Goal: Information Seeking & Learning: Learn about a topic

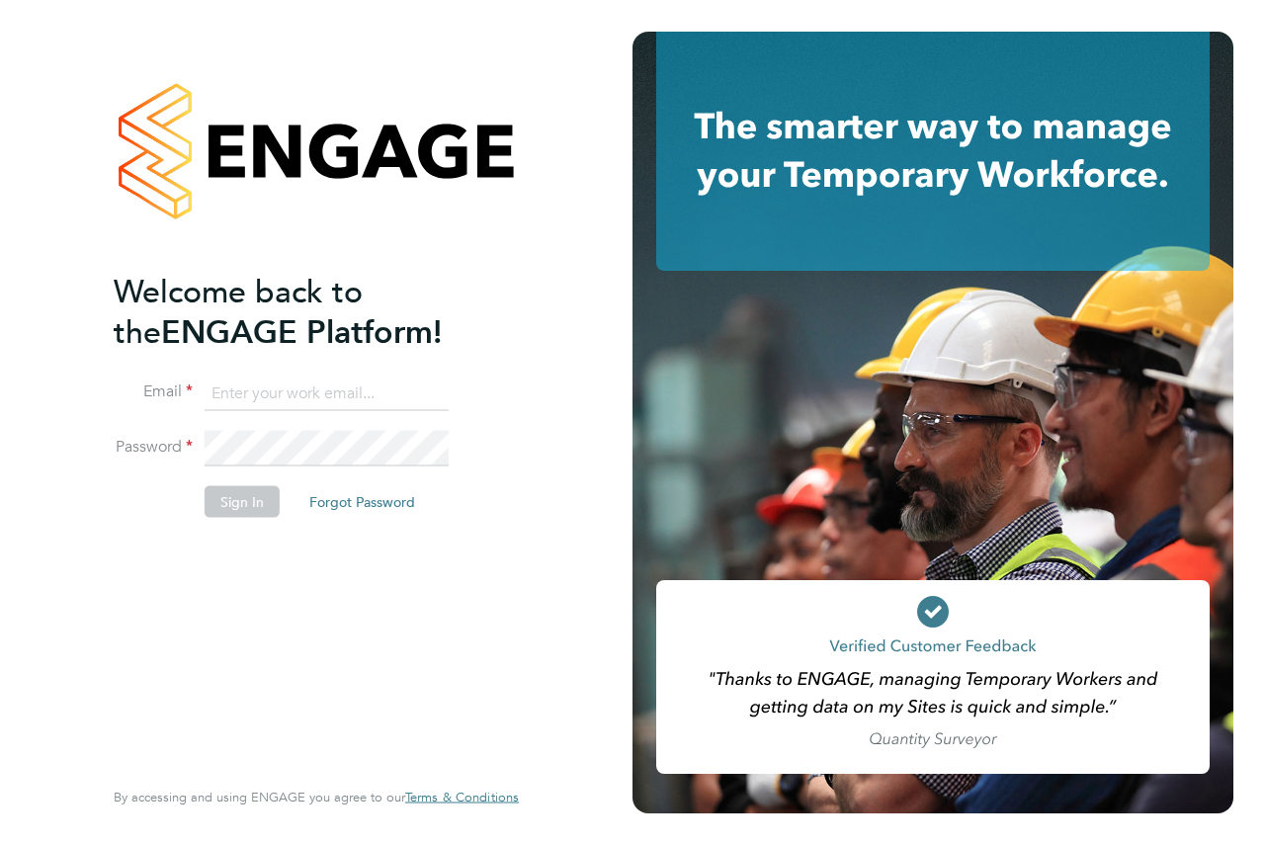
type input "andrew@axcis.co.uk"
drag, startPoint x: 255, startPoint y: 532, endPoint x: 251, endPoint y: 505, distance: 27.9
click at [253, 528] on li "Sign In Forgot Password" at bounding box center [306, 510] width 385 height 51
click at [252, 496] on button "Sign In" at bounding box center [241, 501] width 75 height 32
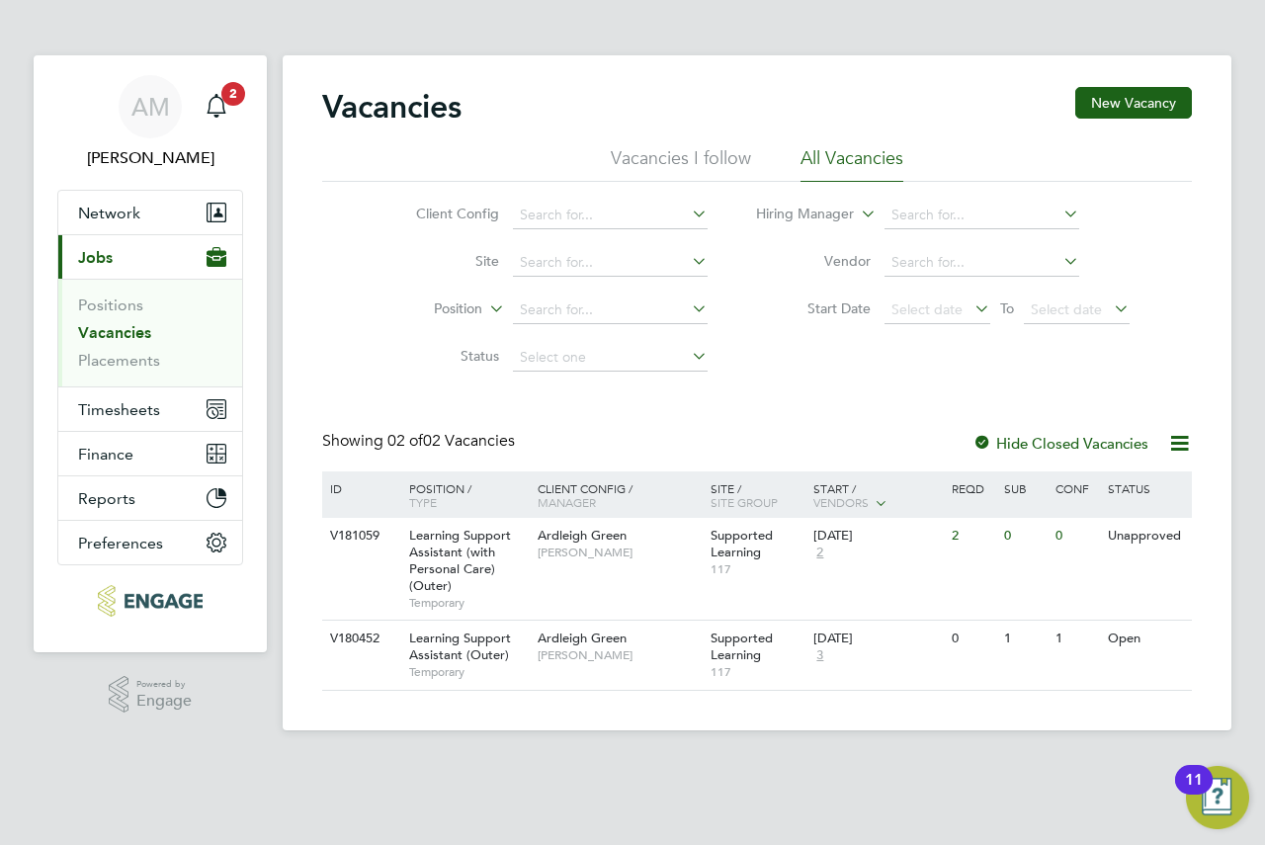
click at [94, 333] on link "Vacancies" at bounding box center [114, 332] width 73 height 19
drag, startPoint x: 604, startPoint y: 643, endPoint x: 548, endPoint y: 653, distance: 56.2
click at [548, 653] on span "[PERSON_NAME]" at bounding box center [618, 655] width 163 height 16
click at [217, 120] on div "Main navigation" at bounding box center [217, 107] width 40 height 40
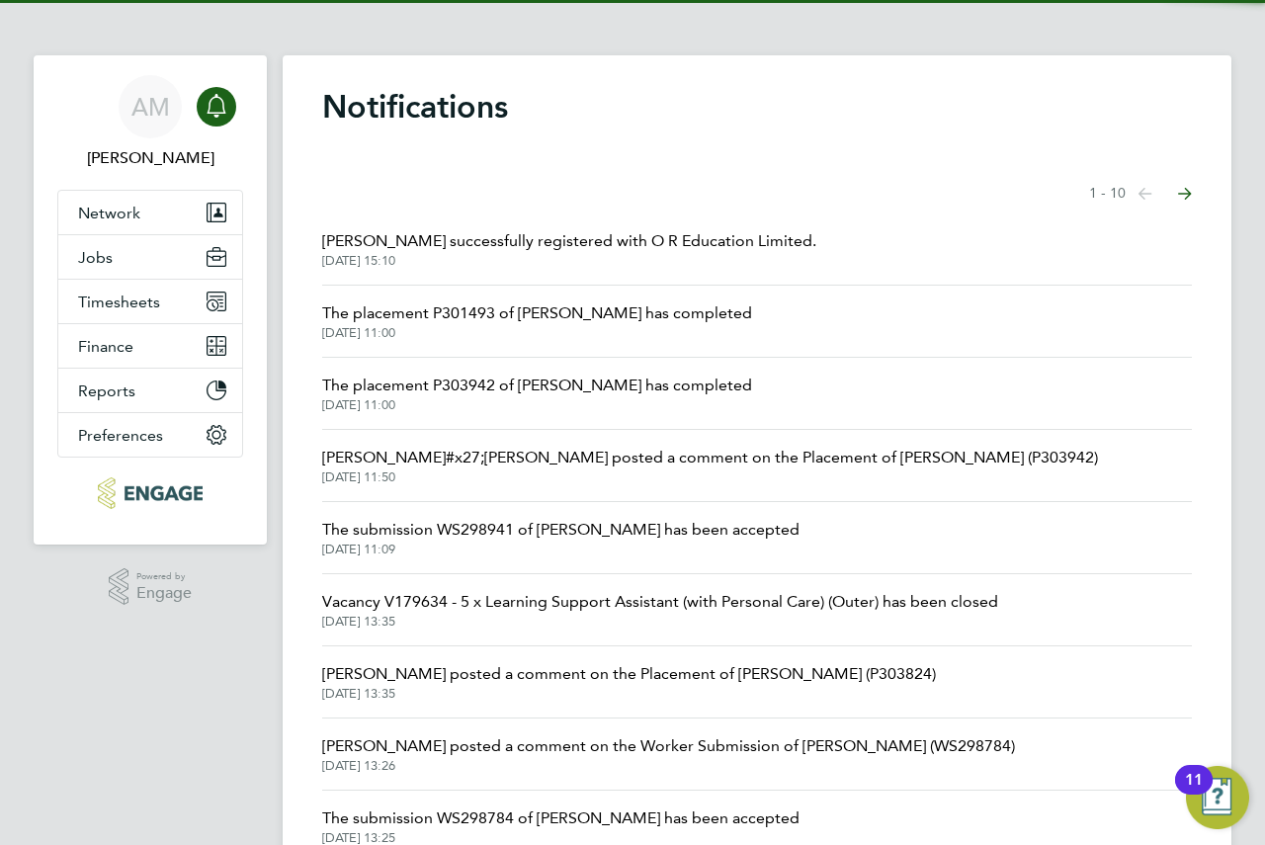
click at [212, 113] on icon "Main navigation" at bounding box center [215, 104] width 19 height 20
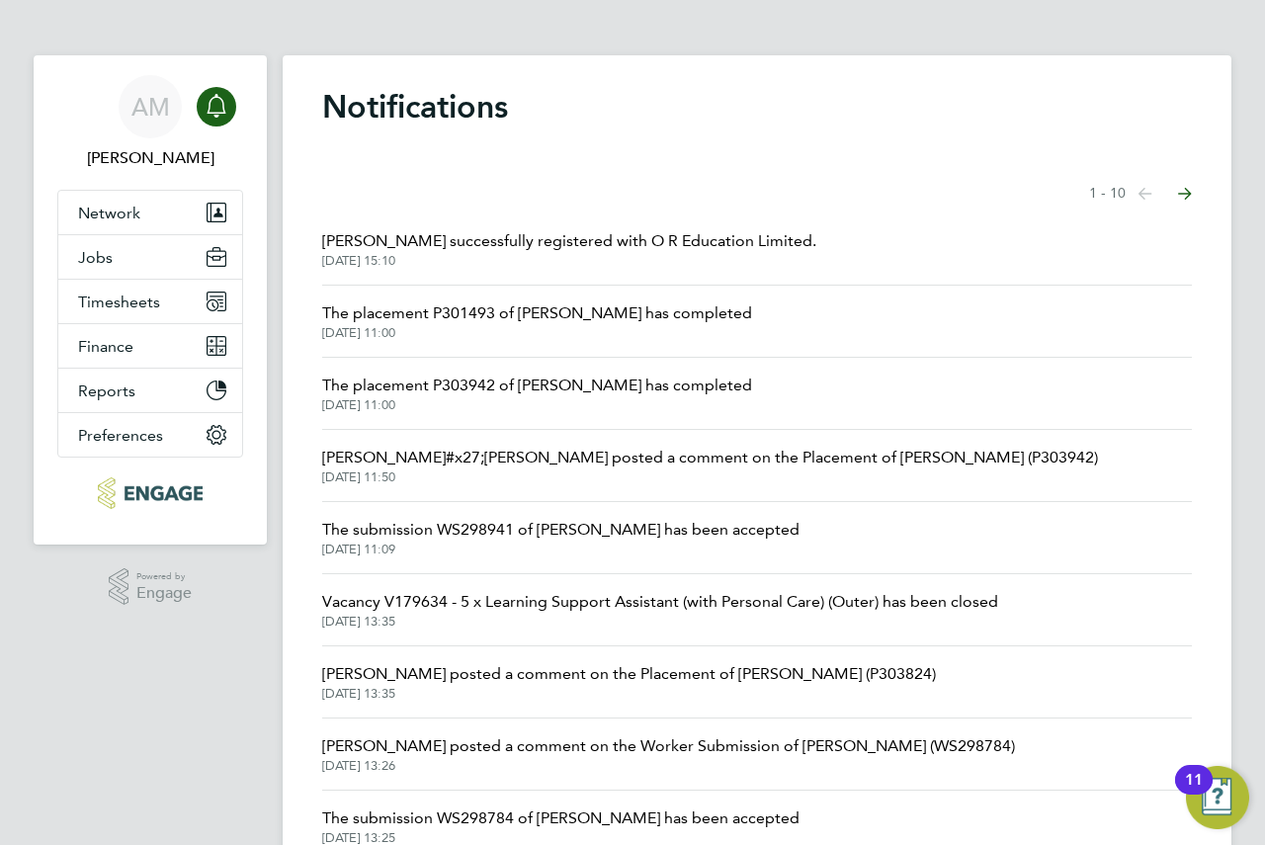
drag, startPoint x: 627, startPoint y: 0, endPoint x: 1085, endPoint y: 0, distance: 457.4
click at [1049, 41] on ng-component "Notifications Showing items 1 - 10 items Previous page Next page Fahima Ibrahim…" at bounding box center [757, 487] width 948 height 974
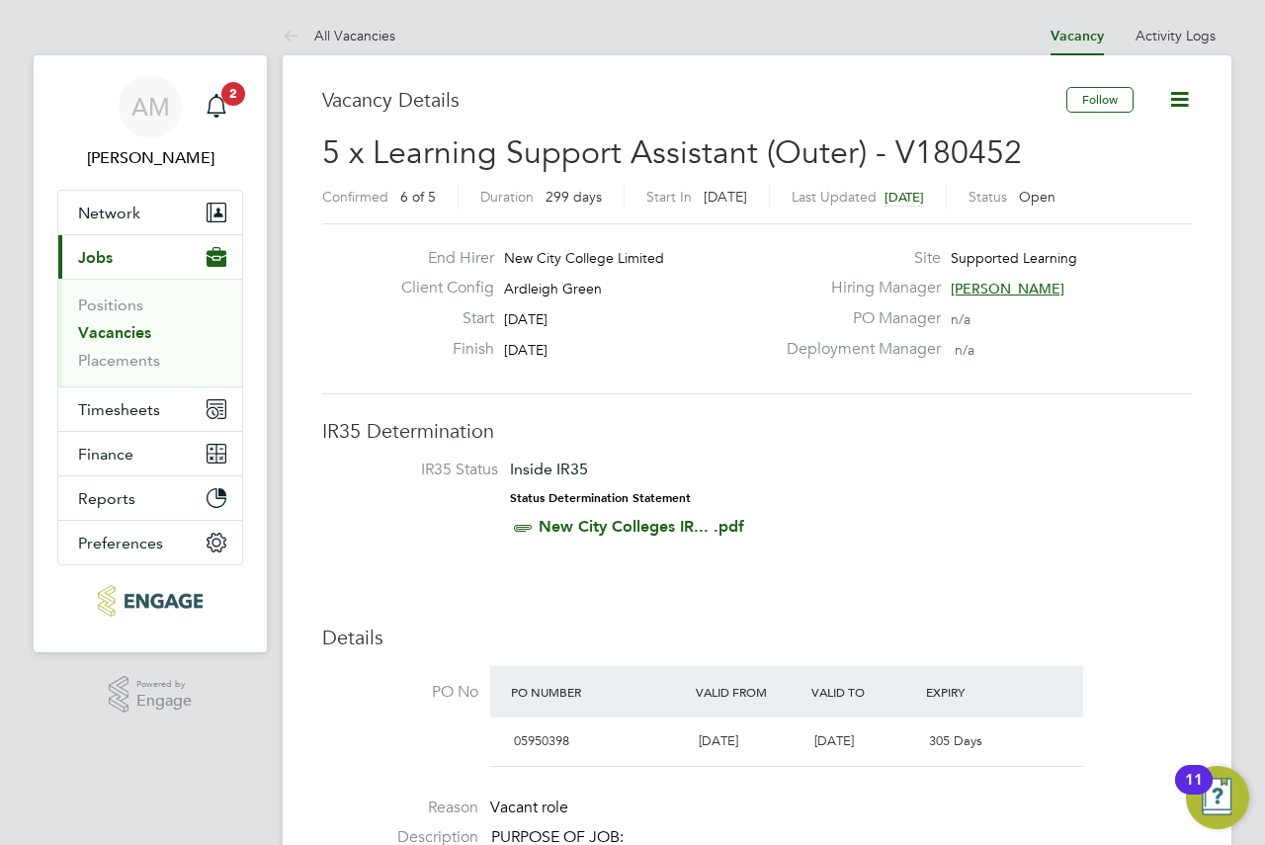
click at [230, 103] on span "3" at bounding box center [233, 94] width 24 height 24
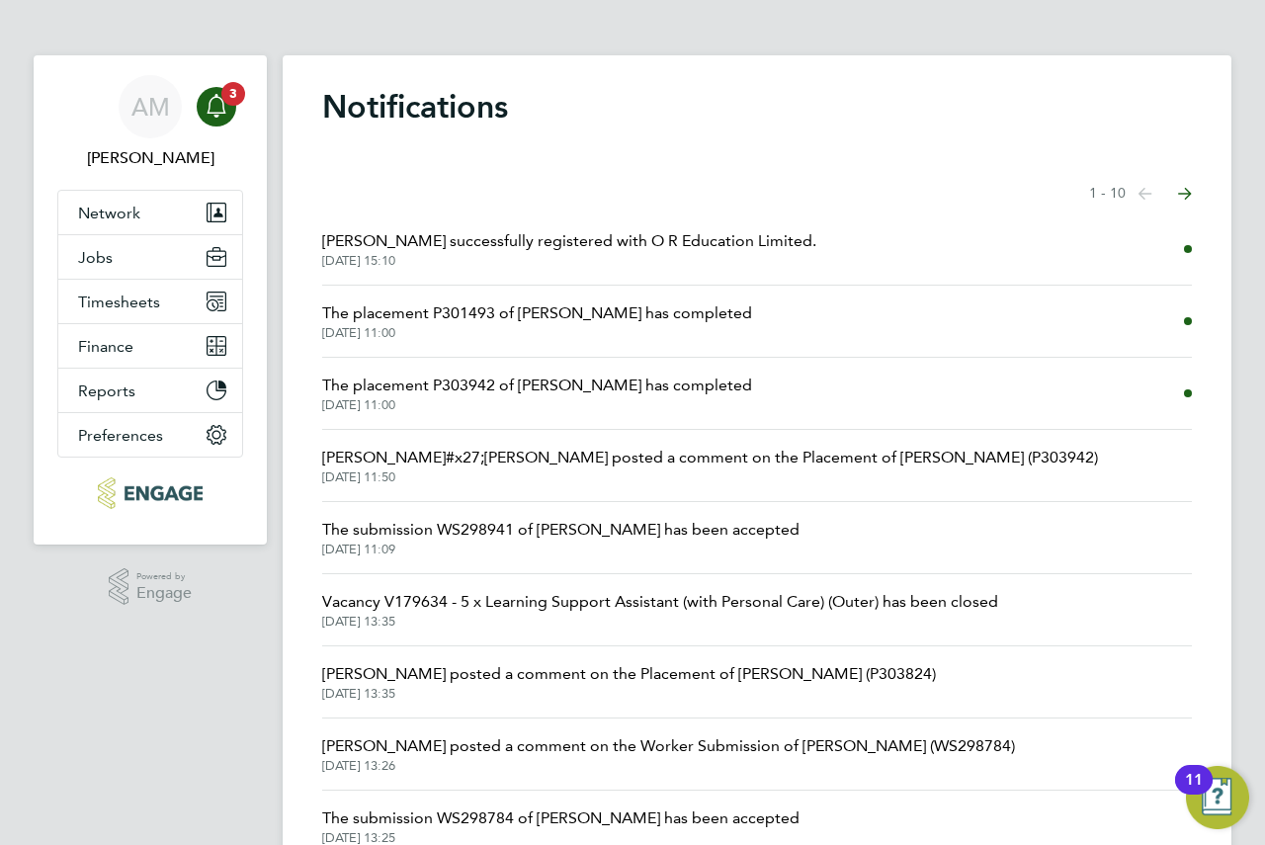
click at [659, 255] on span "29 Sep 2025, 15:10" at bounding box center [569, 261] width 494 height 16
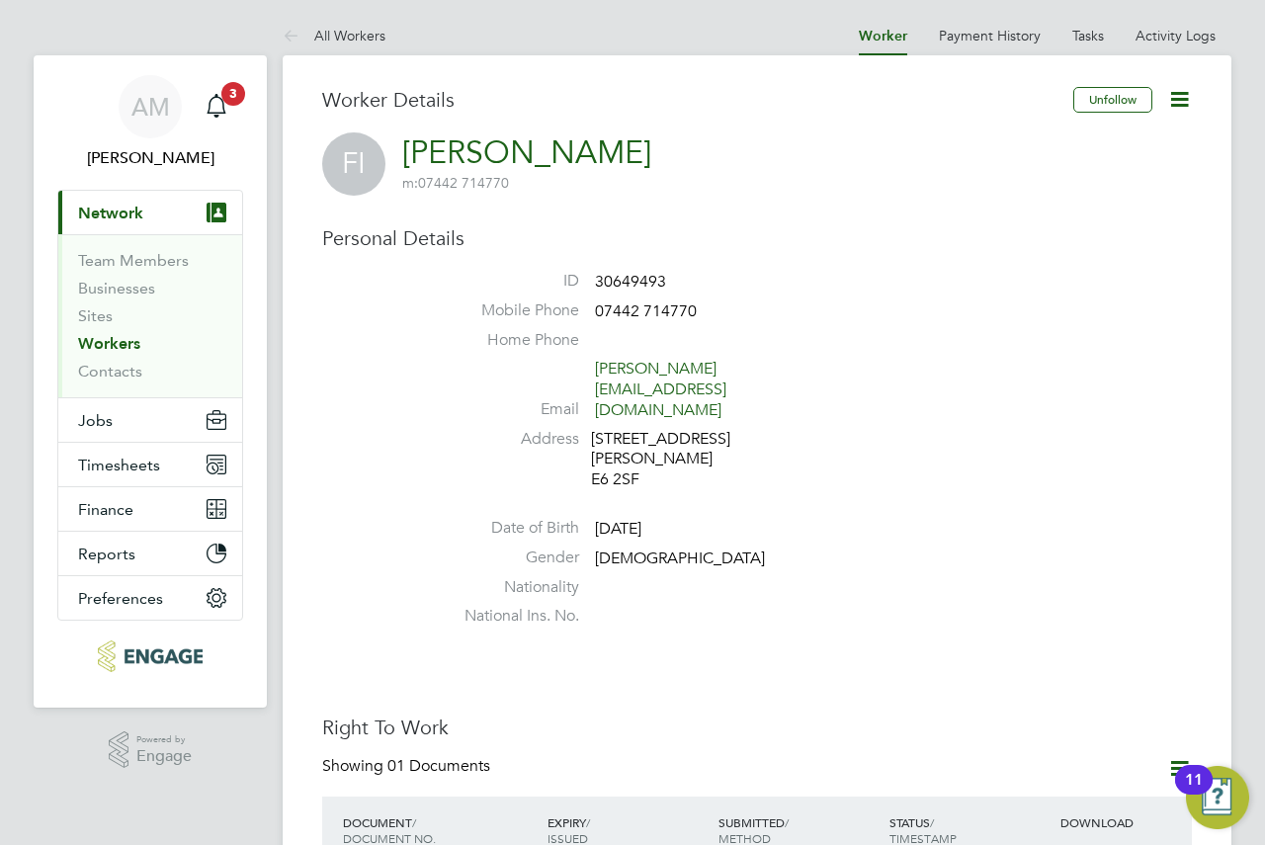
drag, startPoint x: 884, startPoint y: 243, endPoint x: 742, endPoint y: 199, distance: 149.0
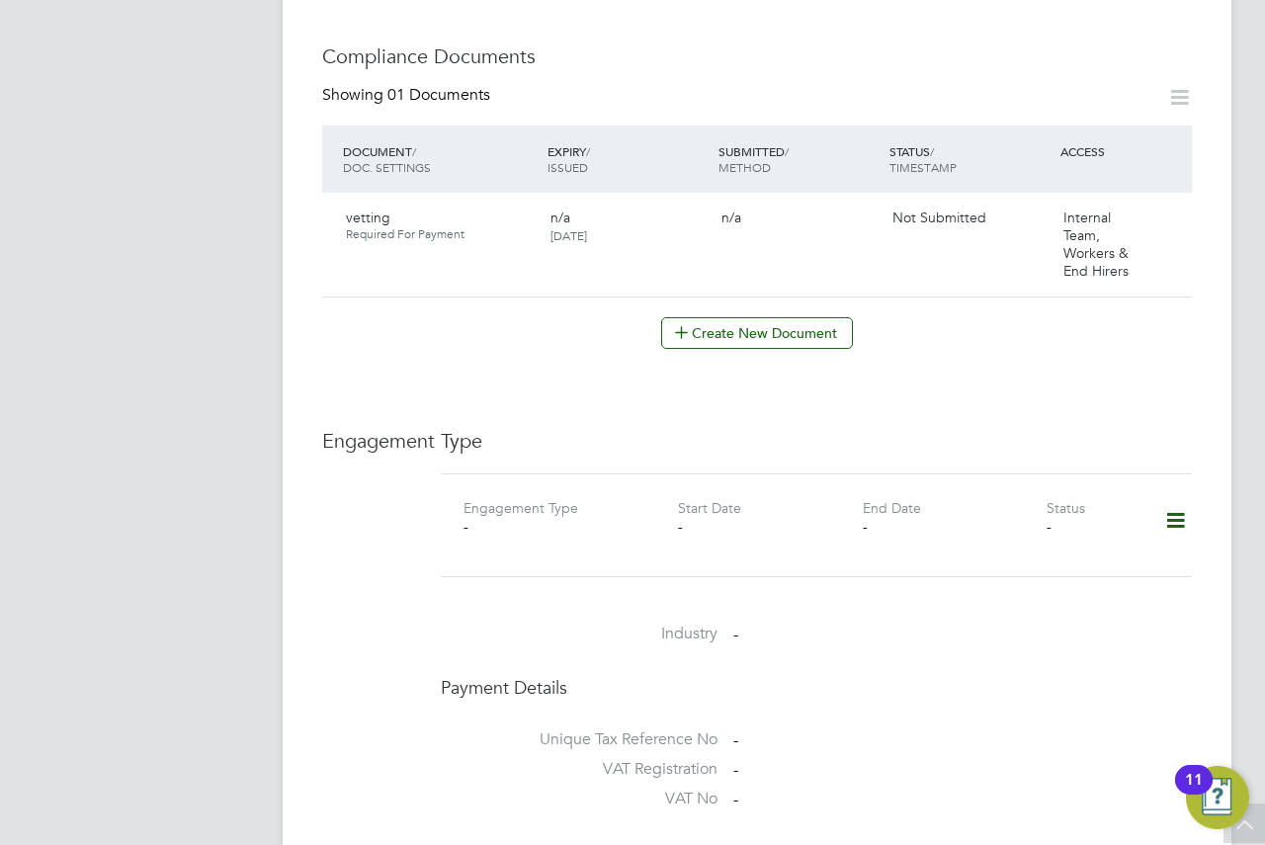
scroll to position [988, 0]
drag, startPoint x: 683, startPoint y: 299, endPoint x: 663, endPoint y: 290, distance: 21.7
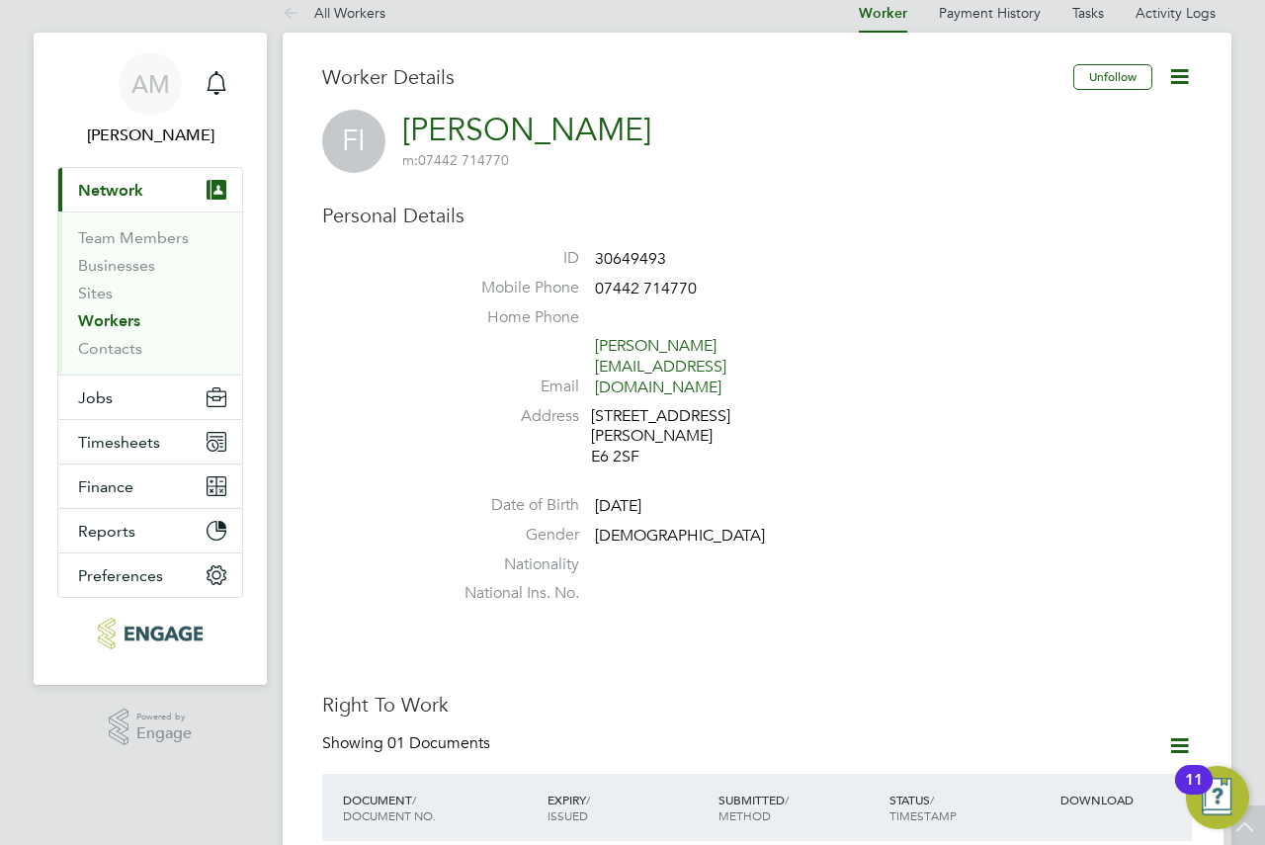
scroll to position [0, 0]
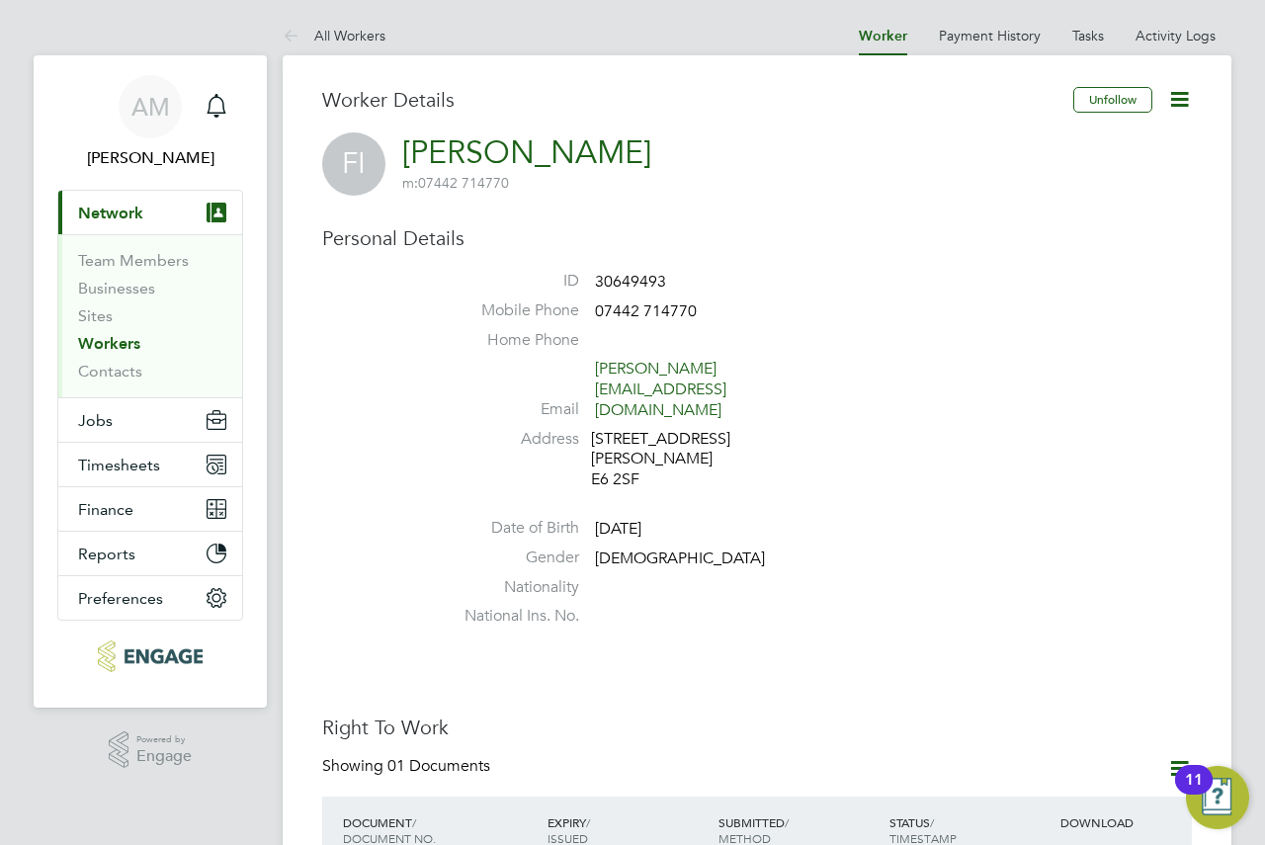
drag, startPoint x: 782, startPoint y: 179, endPoint x: 626, endPoint y: 169, distance: 156.4
drag, startPoint x: 626, startPoint y: 169, endPoint x: 203, endPoint y: 110, distance: 427.9
click at [203, 110] on div "Main navigation" at bounding box center [217, 107] width 40 height 40
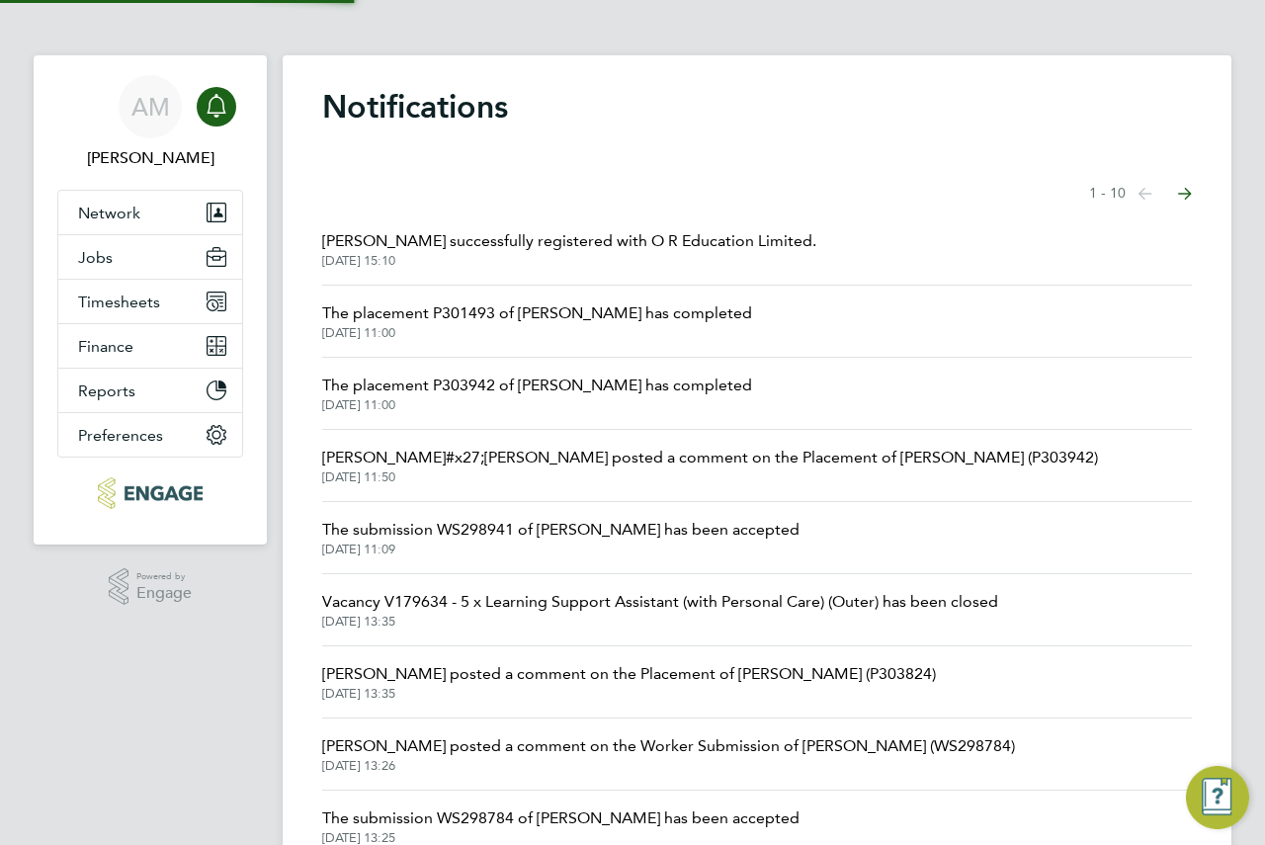
drag, startPoint x: 792, startPoint y: 147, endPoint x: 757, endPoint y: 129, distance: 39.8
drag, startPoint x: 757, startPoint y: 129, endPoint x: 598, endPoint y: 35, distance: 185.2
click at [603, 41] on ng-component "Notifications Showing items 1 - 10 items Previous page Next page Fahima Ibrahim…" at bounding box center [757, 487] width 948 height 974
click at [598, 39] on ng-component "Notifications Showing items 1 - 10 items Previous page Next page Fahima Ibrahim…" at bounding box center [757, 487] width 948 height 974
drag, startPoint x: 867, startPoint y: 115, endPoint x: 787, endPoint y: 7, distance: 134.2
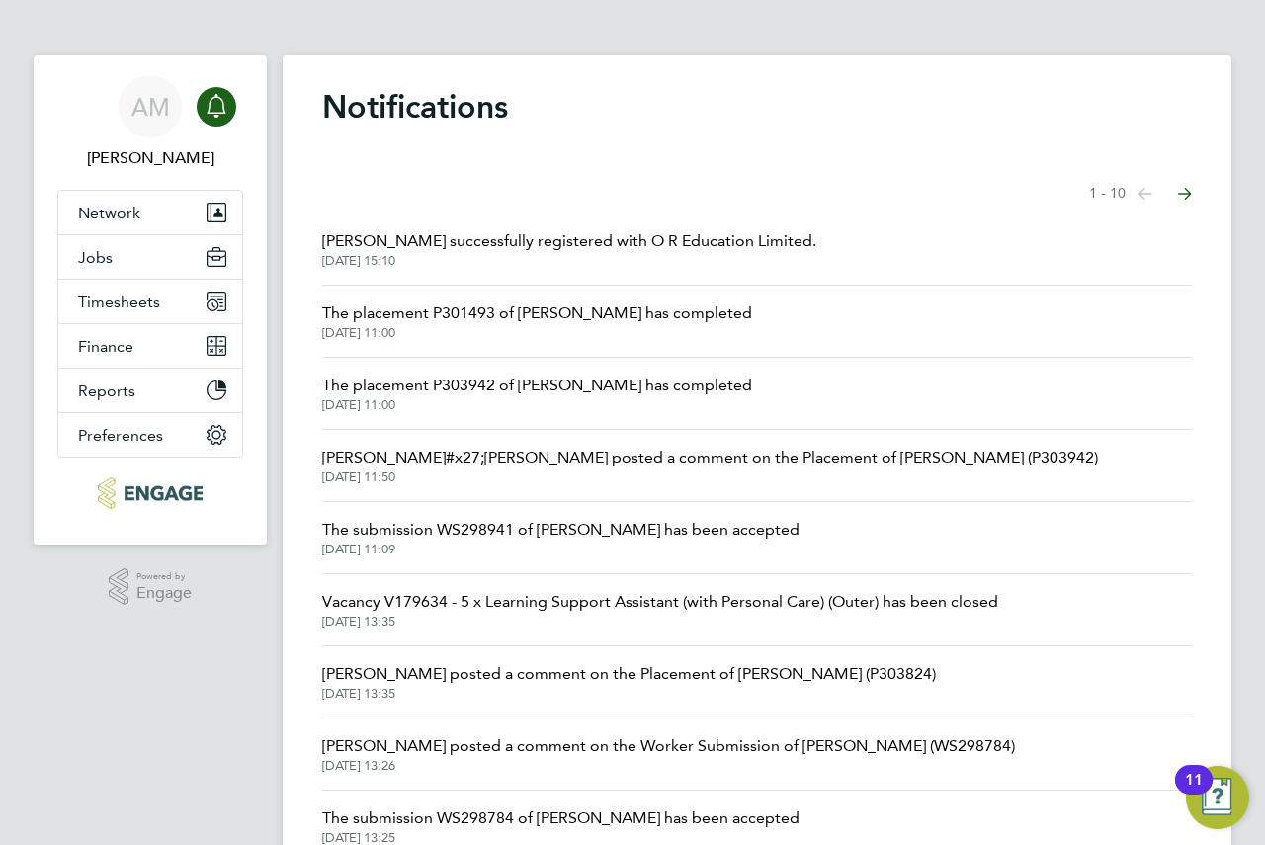
drag, startPoint x: 877, startPoint y: 120, endPoint x: 222, endPoint y: 102, distance: 655.2
click at [222, 102] on icon "Main navigation" at bounding box center [215, 104] width 19 height 20
click at [217, 102] on icon "Main navigation" at bounding box center [216, 106] width 24 height 24
drag, startPoint x: 558, startPoint y: 138, endPoint x: 528, endPoint y: 147, distance: 31.9
click at [525, 148] on div "Notifications Showing items 1 - 10 items Previous page Next page Fahima Ibrahim…" at bounding box center [757, 514] width 948 height 919
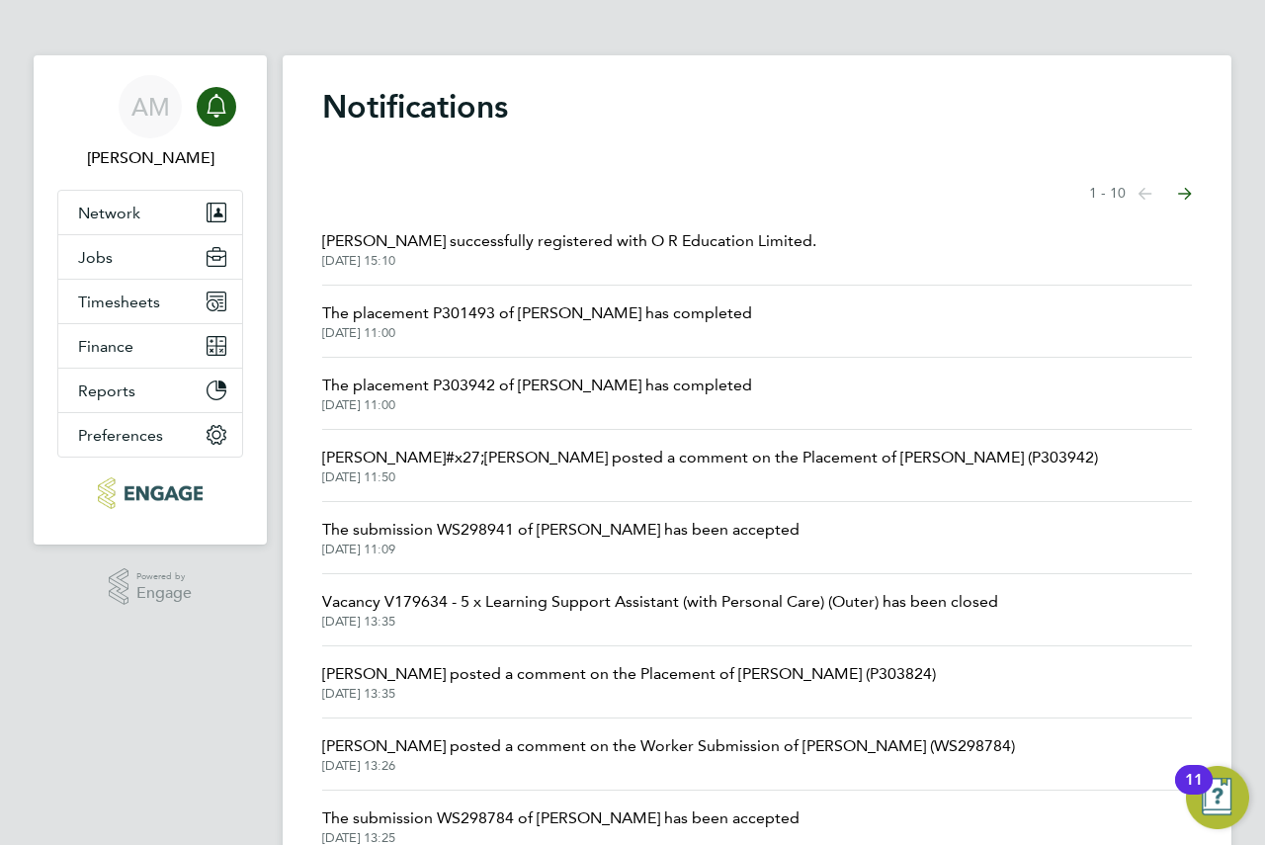
drag, startPoint x: 525, startPoint y: 148, endPoint x: 495, endPoint y: 60, distance: 92.8
click at [495, 60] on div "Notifications Showing items 1 - 10 items Previous page Next page Fahima Ibrahim…" at bounding box center [757, 514] width 948 height 919
click at [821, 249] on li "Fahima Ibrahim successfully registered with O R Education Limited. 29 Sep 2025,…" at bounding box center [756, 249] width 869 height 72
click at [119, 253] on button "Jobs" at bounding box center [150, 256] width 184 height 43
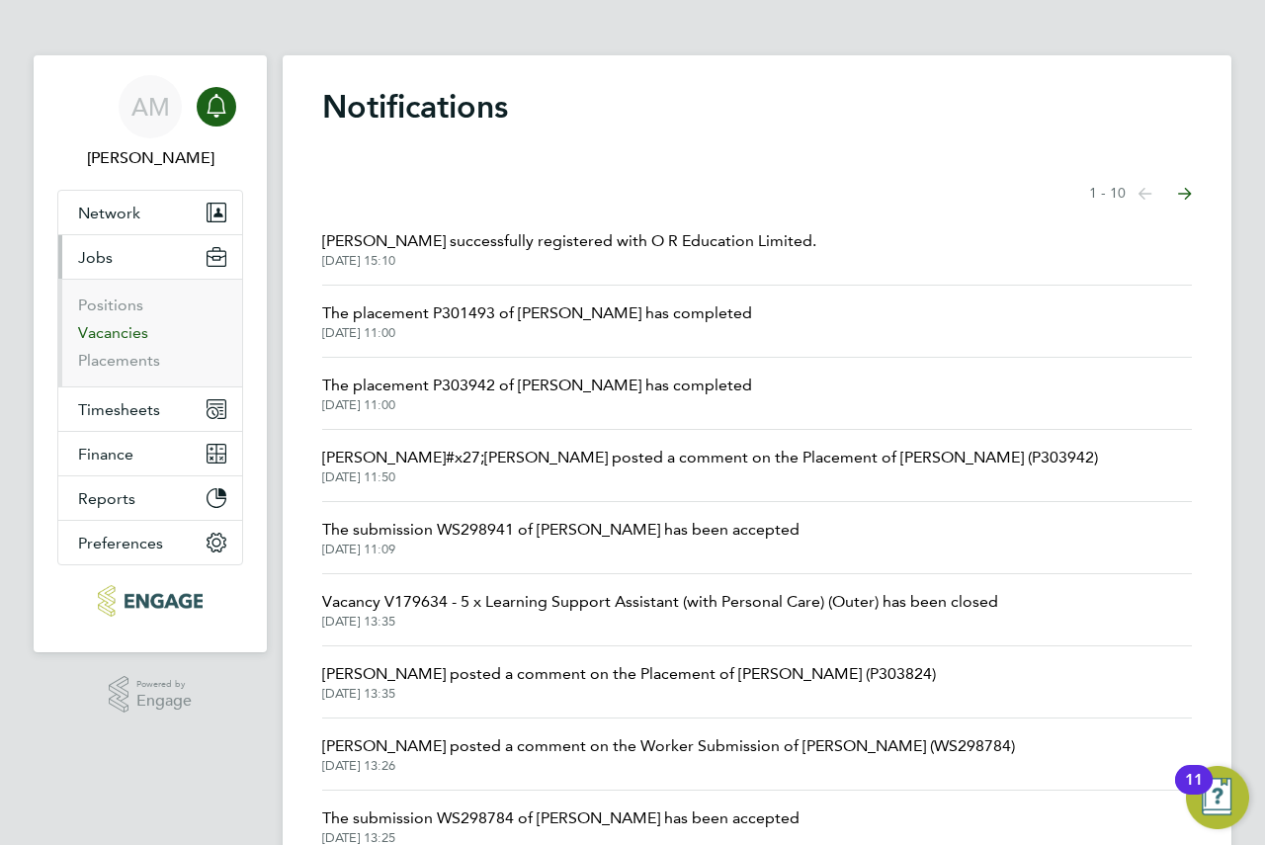
click at [139, 325] on link "Vacancies" at bounding box center [113, 332] width 70 height 19
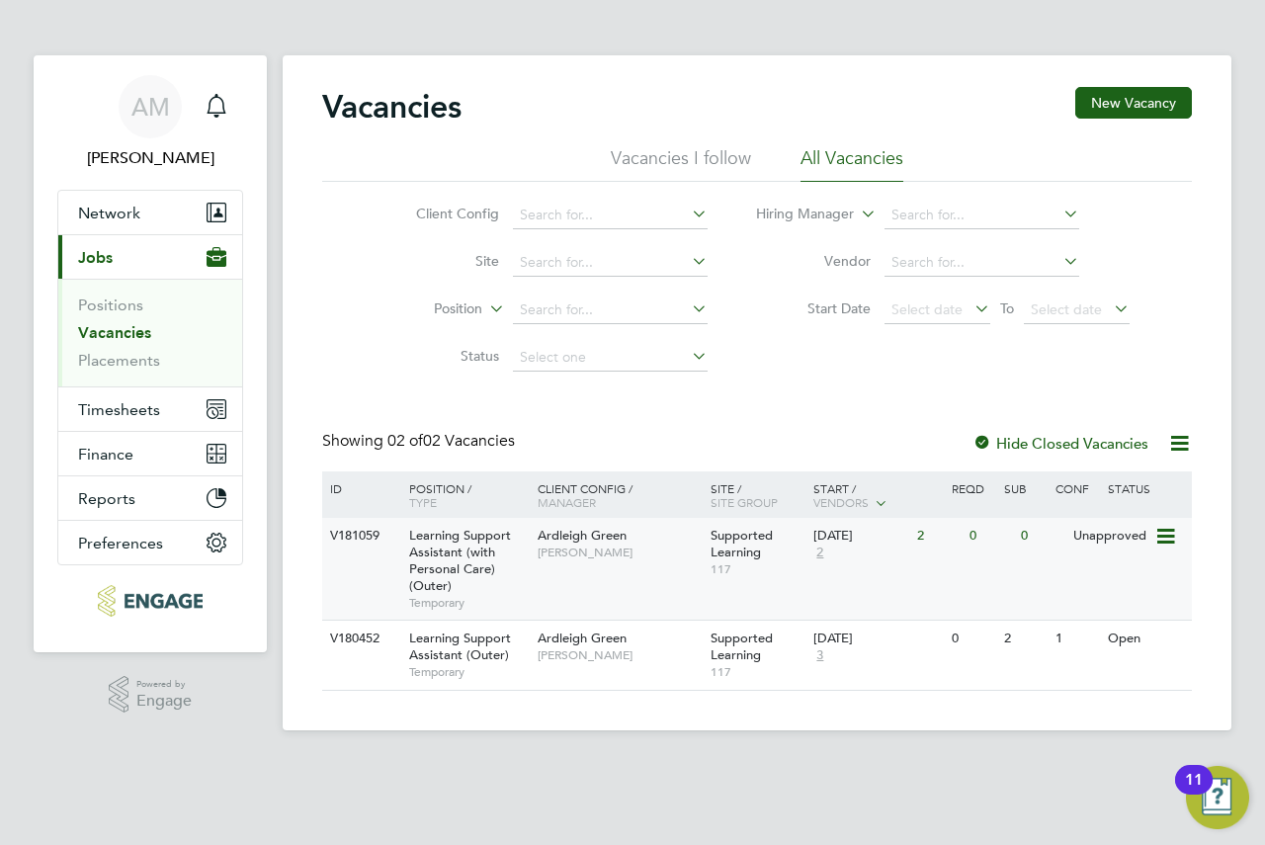
drag, startPoint x: 947, startPoint y: 632, endPoint x: 663, endPoint y: 570, distance: 291.2
click at [663, 570] on div "V181059 Learning Support Assistant (with Personal Care) (Outer) Temporary Ardle…" at bounding box center [756, 569] width 869 height 102
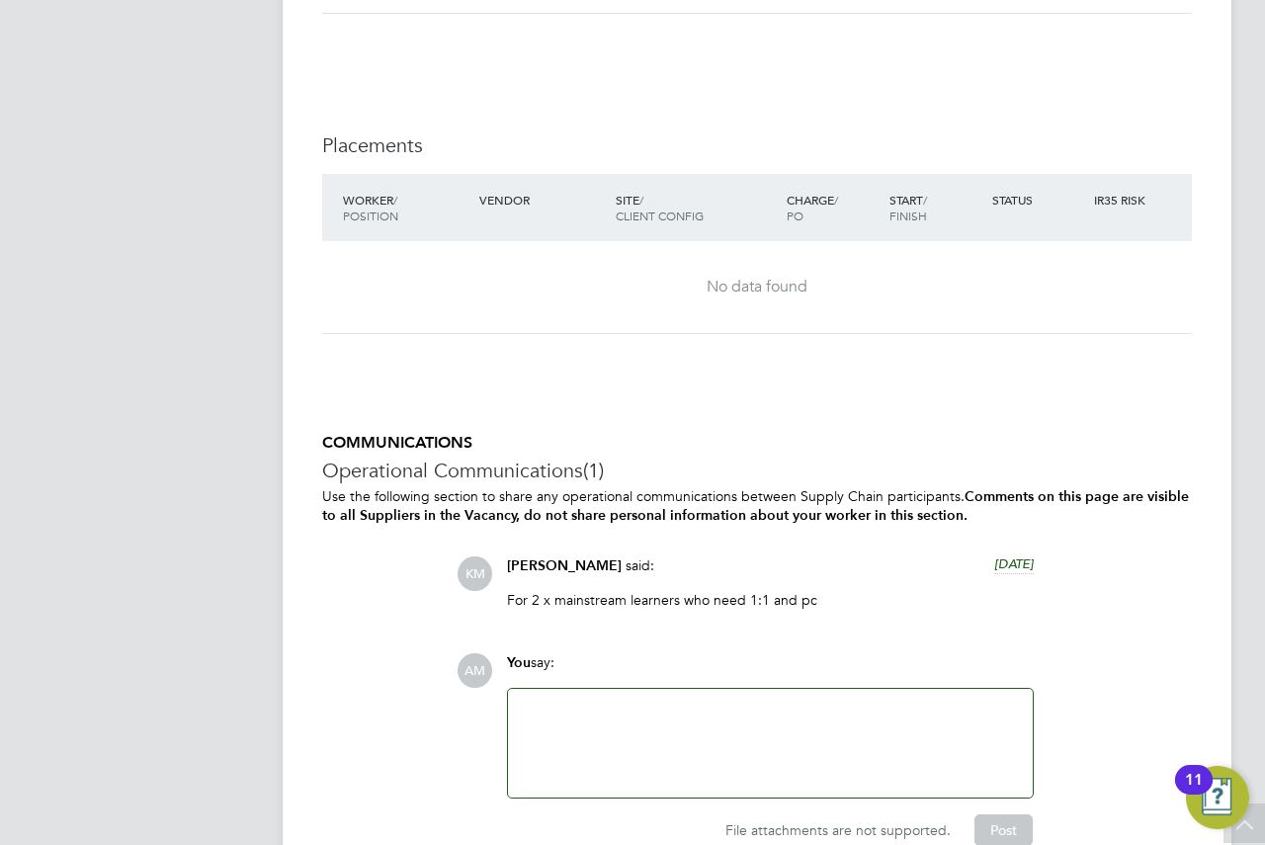
scroll to position [4215, 0]
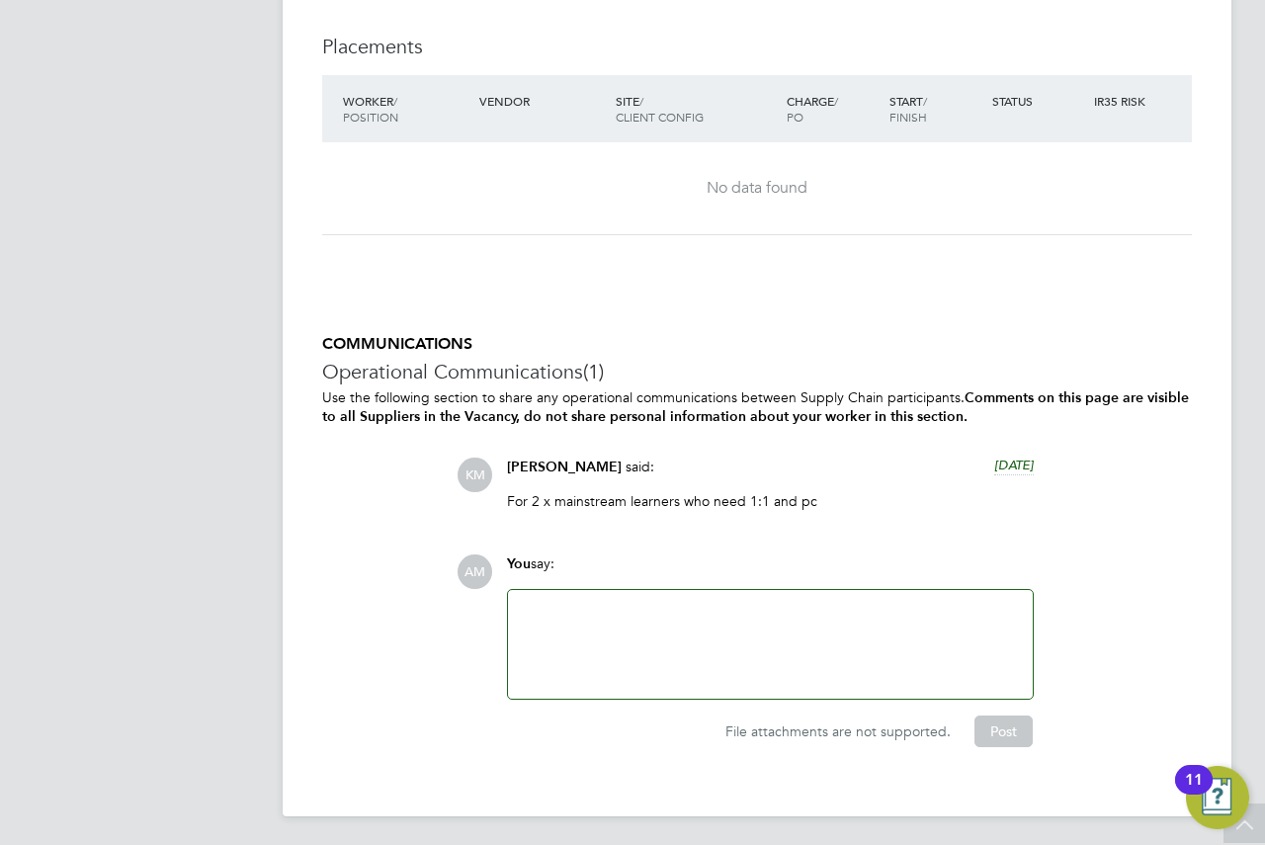
drag, startPoint x: 894, startPoint y: 626, endPoint x: 911, endPoint y: 619, distance: 18.2
click at [911, 619] on div at bounding box center [770, 644] width 501 height 85
drag, startPoint x: 911, startPoint y: 619, endPoint x: 900, endPoint y: 613, distance: 12.4
drag, startPoint x: 904, startPoint y: 621, endPoint x: 894, endPoint y: 620, distance: 9.9
click at [894, 620] on div at bounding box center [770, 644] width 501 height 85
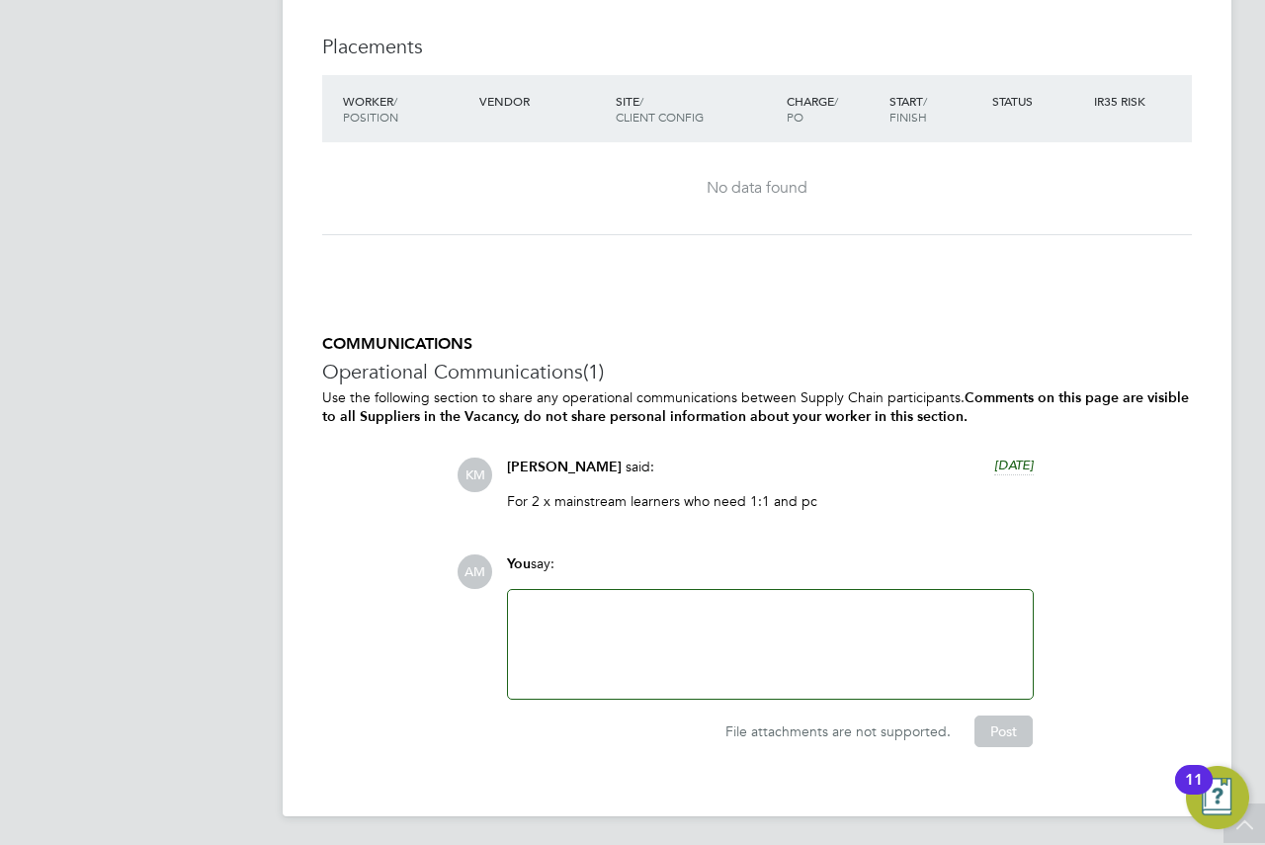
click at [886, 619] on div at bounding box center [770, 644] width 501 height 85
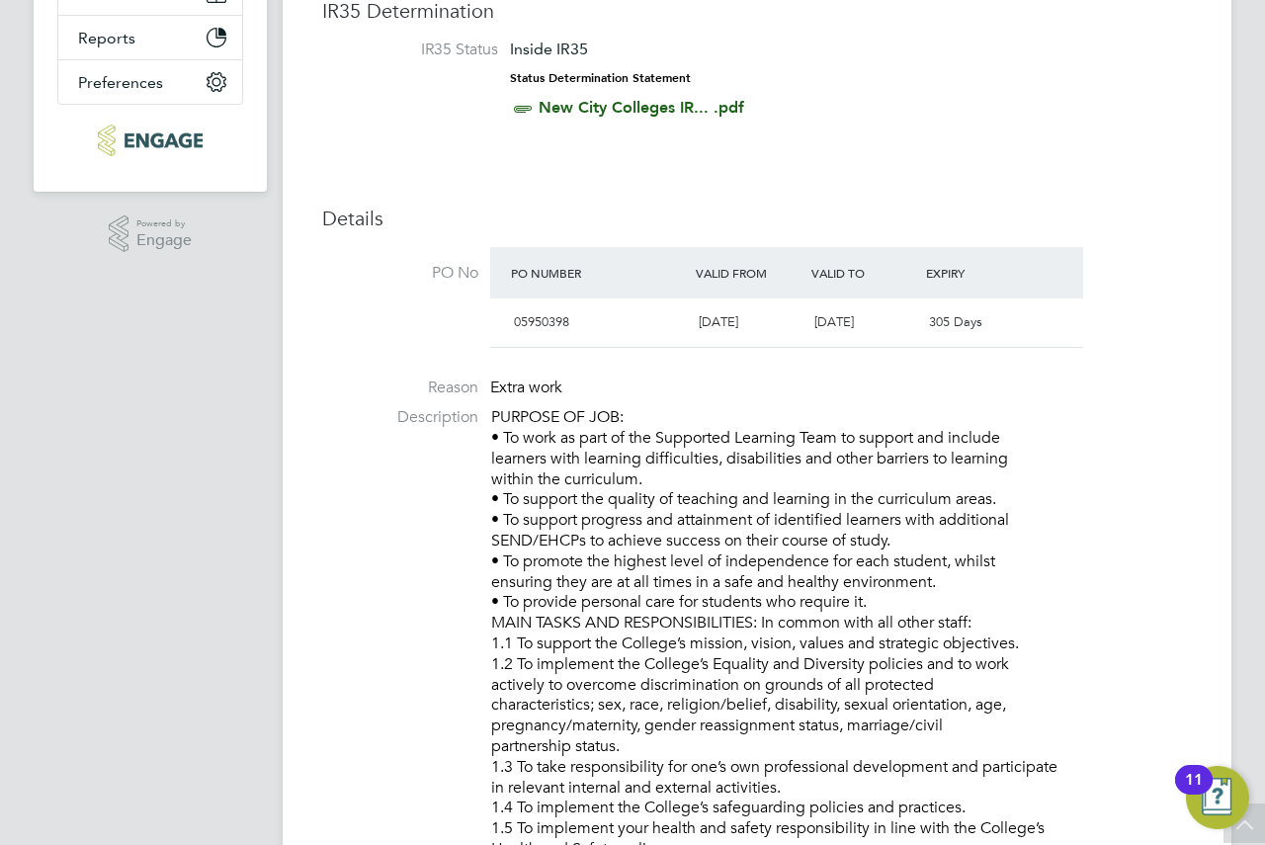
scroll to position [0, 0]
